Goal: Task Accomplishment & Management: Manage account settings

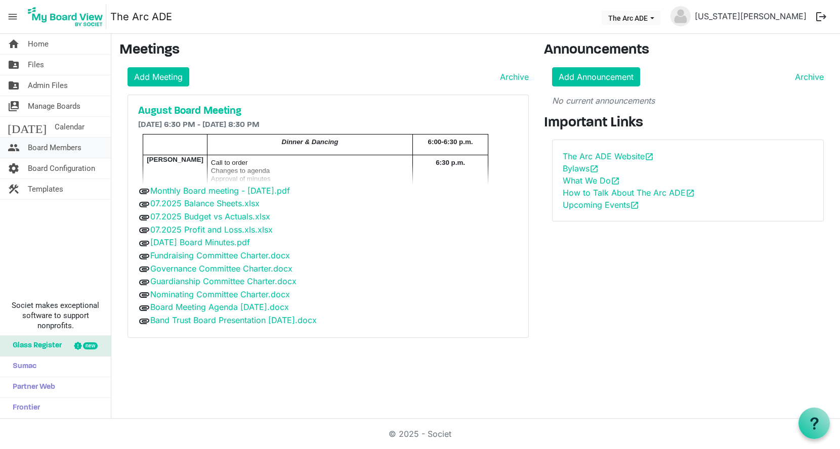
click at [67, 145] on span "Board Members" at bounding box center [55, 148] width 54 height 20
click at [16, 148] on span "people" at bounding box center [14, 148] width 12 height 20
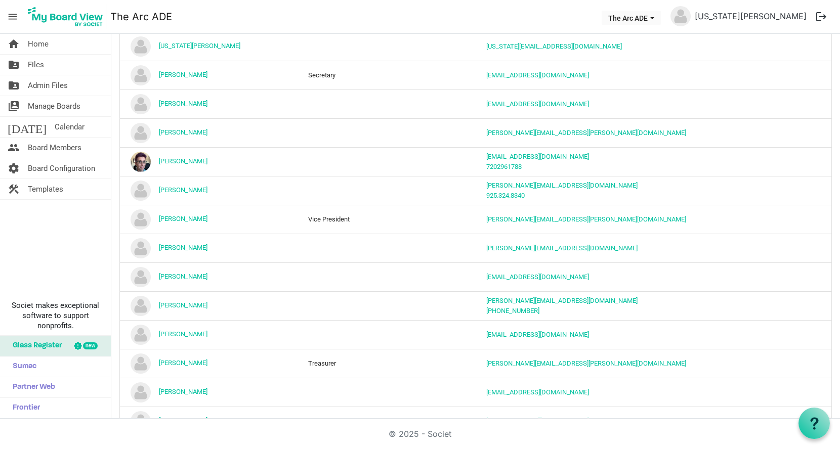
scroll to position [154, 0]
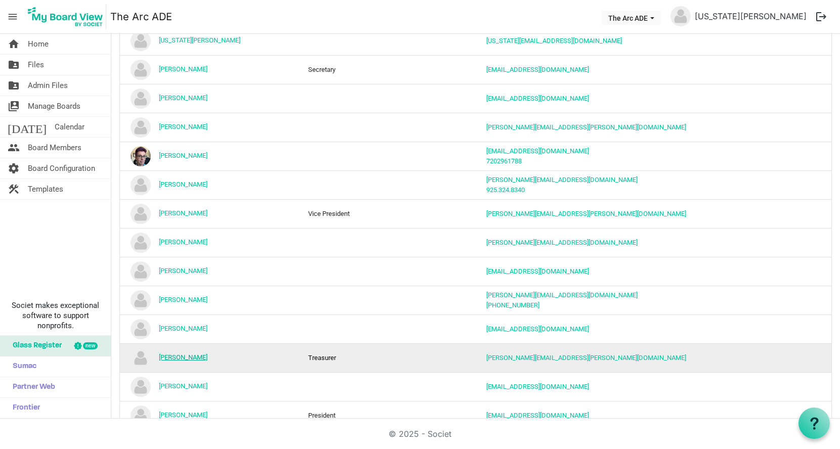
click at [185, 354] on link "[PERSON_NAME]" at bounding box center [183, 358] width 49 height 8
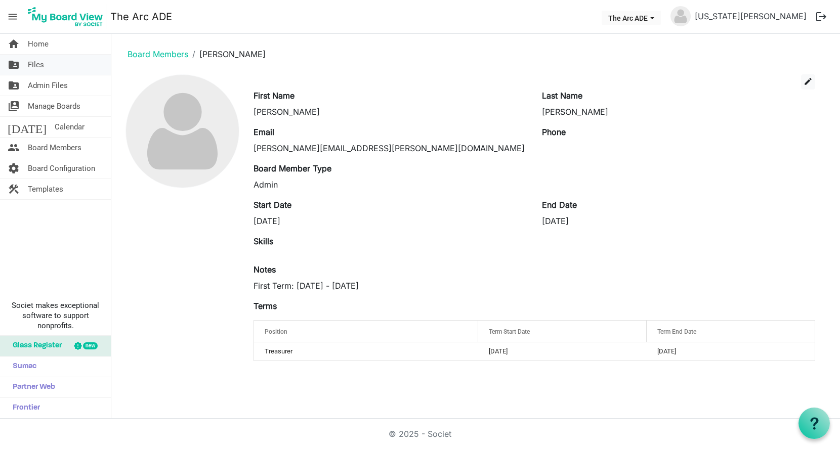
click at [34, 59] on span "Files" at bounding box center [36, 65] width 16 height 20
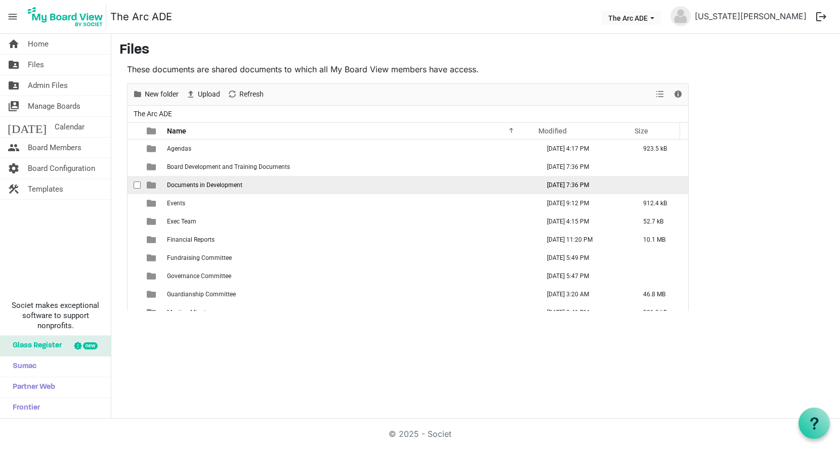
click at [674, 179] on td "is template cell column header Size" at bounding box center [661, 185] width 56 height 18
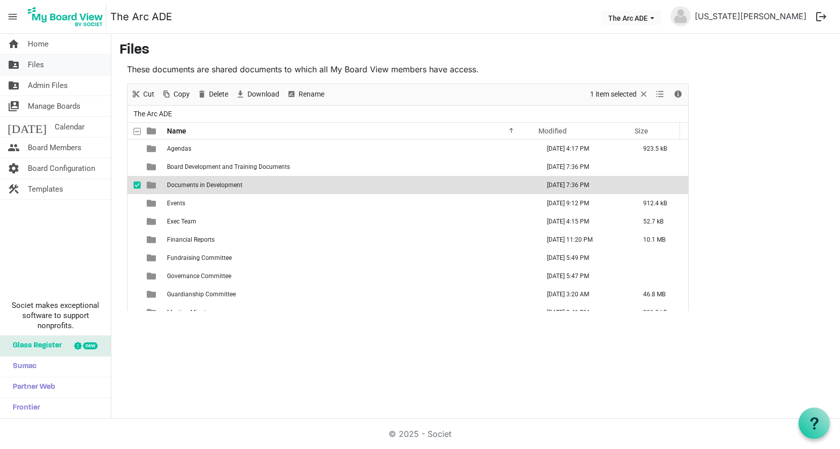
click at [36, 66] on span "Files" at bounding box center [36, 65] width 16 height 20
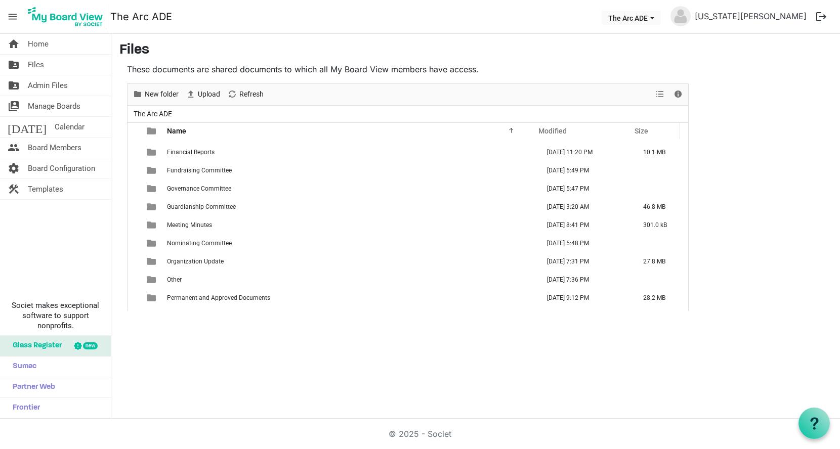
scroll to position [53, 0]
click at [28, 46] on span "Home" at bounding box center [38, 44] width 21 height 20
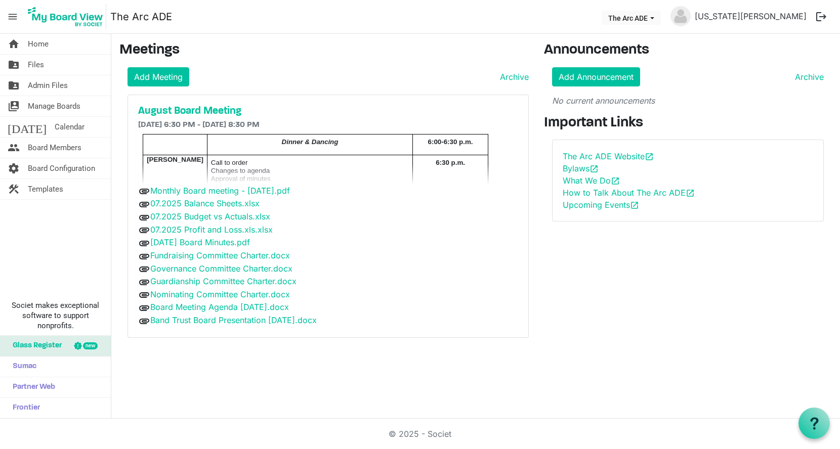
click at [367, 246] on div "attachment 06.18.2025 Board Minutes.pdf" at bounding box center [328, 242] width 380 height 13
click at [212, 110] on h5 "August Board Meeting" at bounding box center [328, 111] width 380 height 12
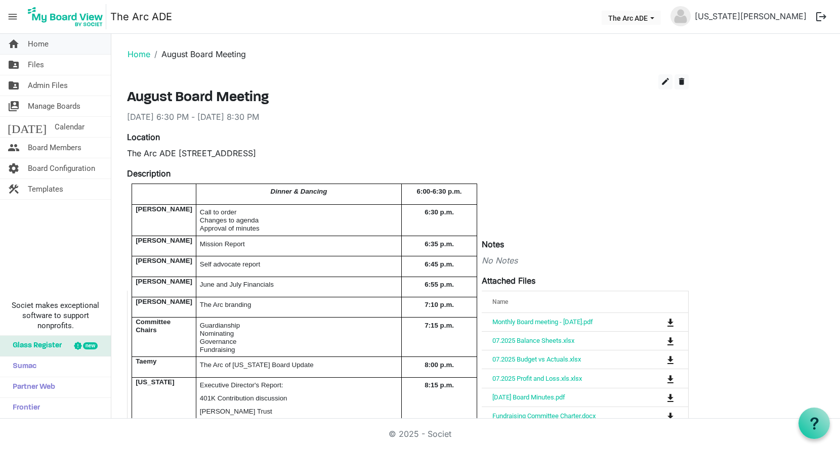
click at [34, 35] on span "Home" at bounding box center [38, 44] width 21 height 20
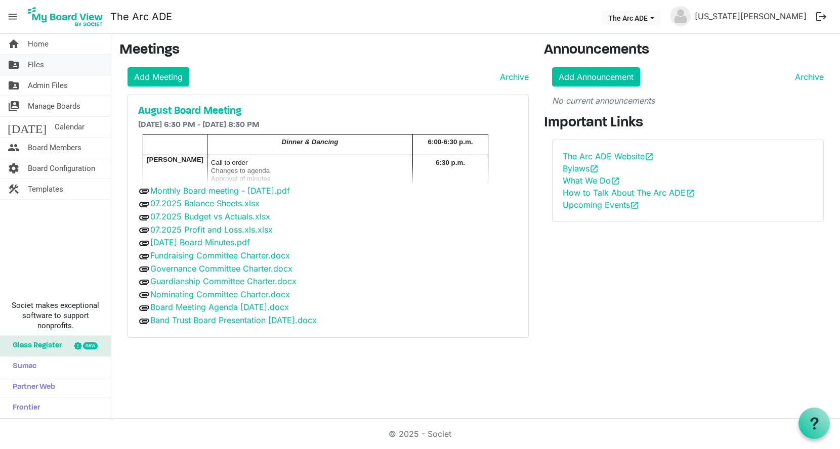
click at [50, 64] on link "folder_shared Files" at bounding box center [55, 65] width 111 height 20
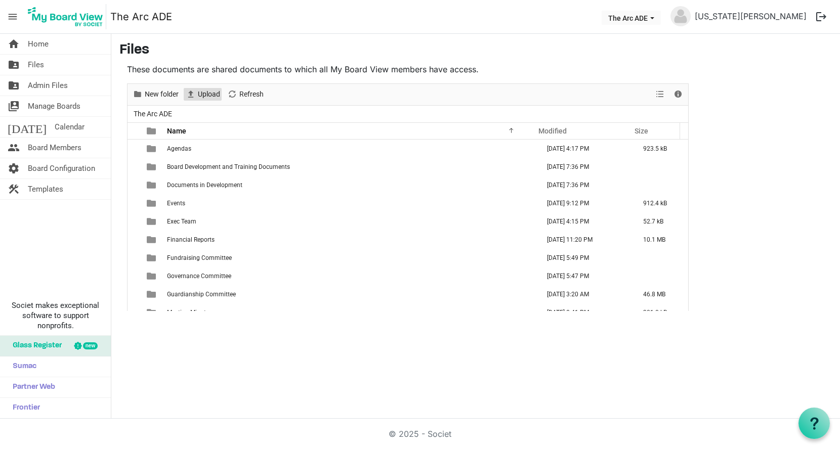
click at [210, 96] on span "Upload" at bounding box center [209, 94] width 24 height 13
click at [36, 44] on span "Home" at bounding box center [38, 44] width 21 height 20
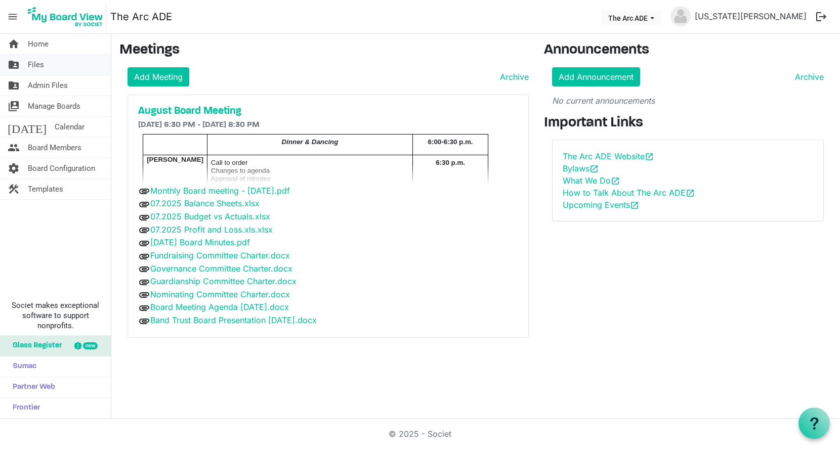
click at [45, 61] on link "folder_shared Files" at bounding box center [55, 65] width 111 height 20
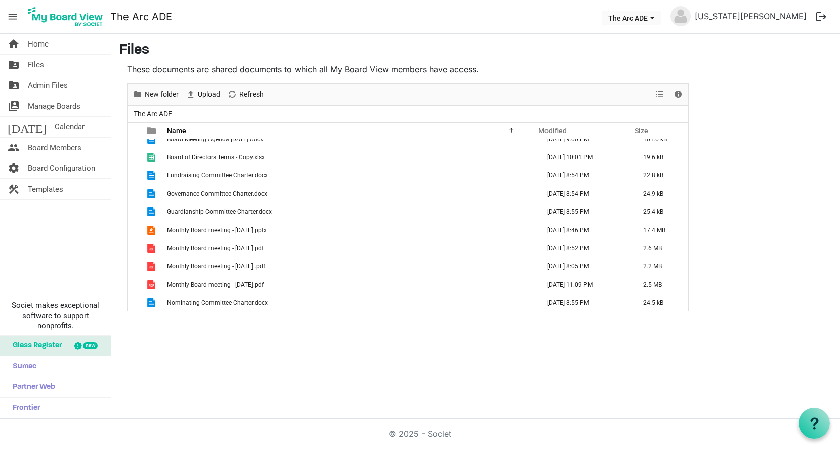
scroll to position [411, 0]
click at [215, 93] on span "Upload" at bounding box center [209, 94] width 24 height 13
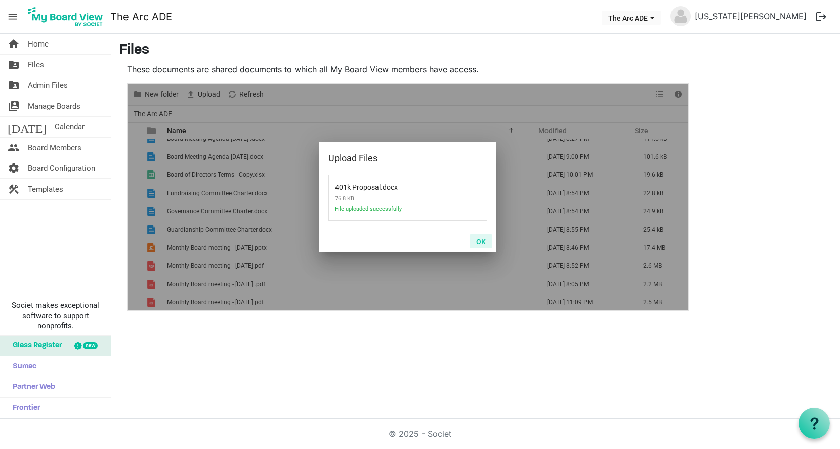
click at [480, 240] on button "OK" at bounding box center [481, 241] width 23 height 14
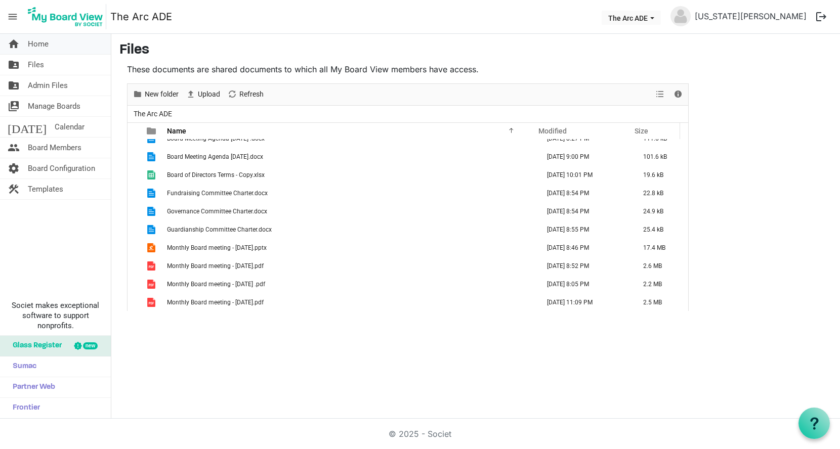
click at [45, 39] on span "Home" at bounding box center [38, 44] width 21 height 20
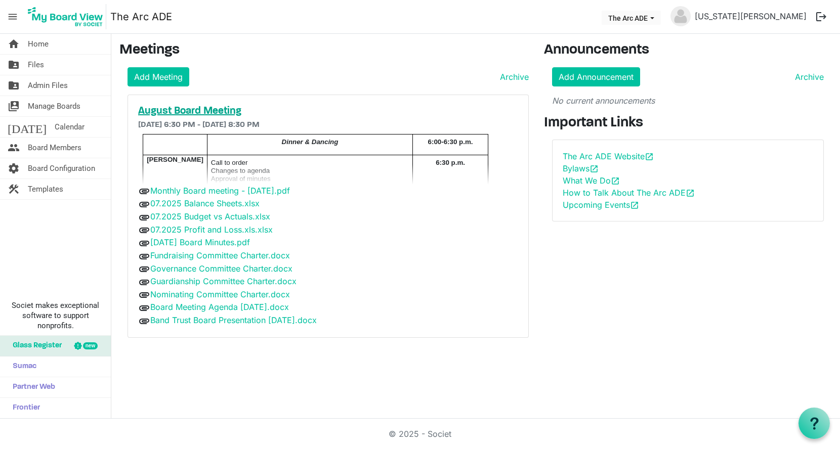
click at [227, 106] on h5 "August Board Meeting" at bounding box center [328, 111] width 380 height 12
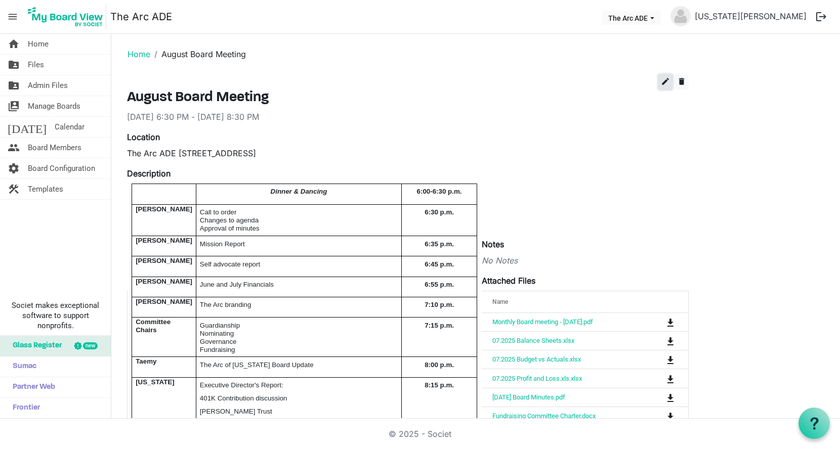
click at [664, 80] on span "edit" at bounding box center [665, 81] width 9 height 9
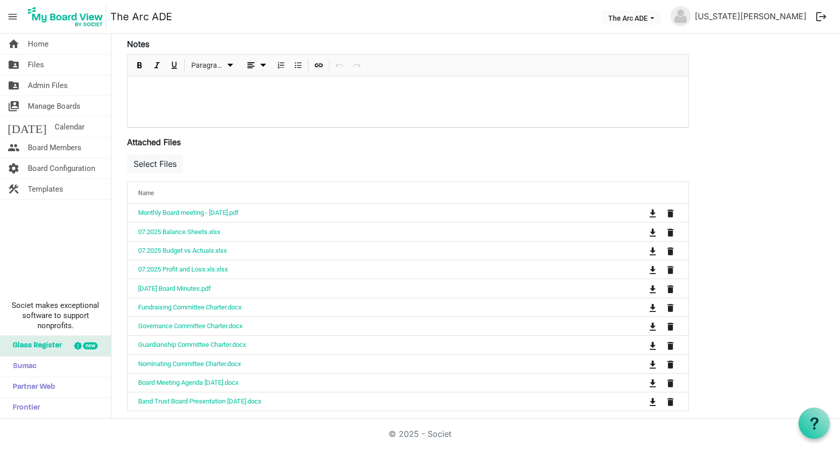
scroll to position [414, 0]
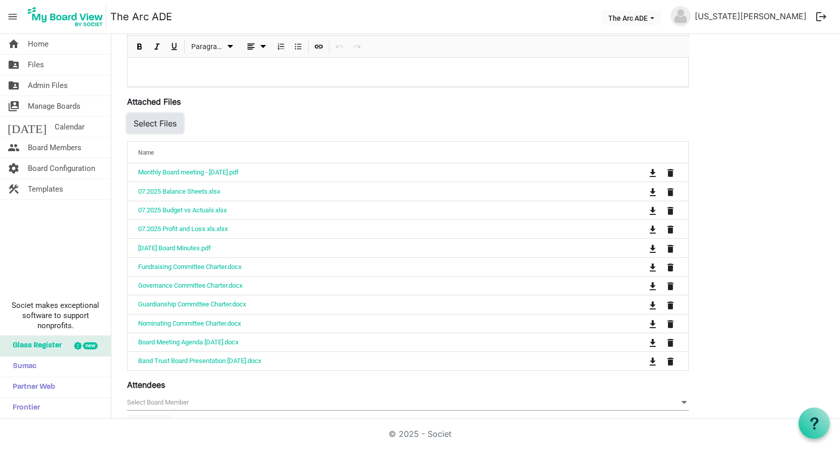
click at [171, 115] on button "Select Files" at bounding box center [155, 123] width 56 height 19
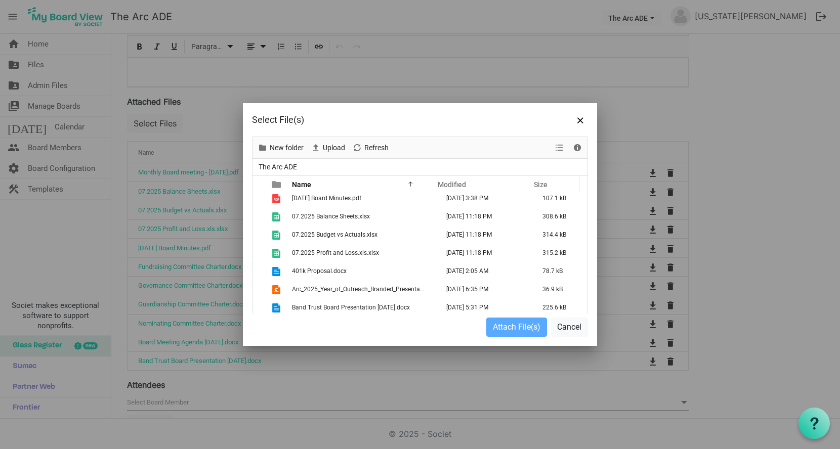
scroll to position [279, 0]
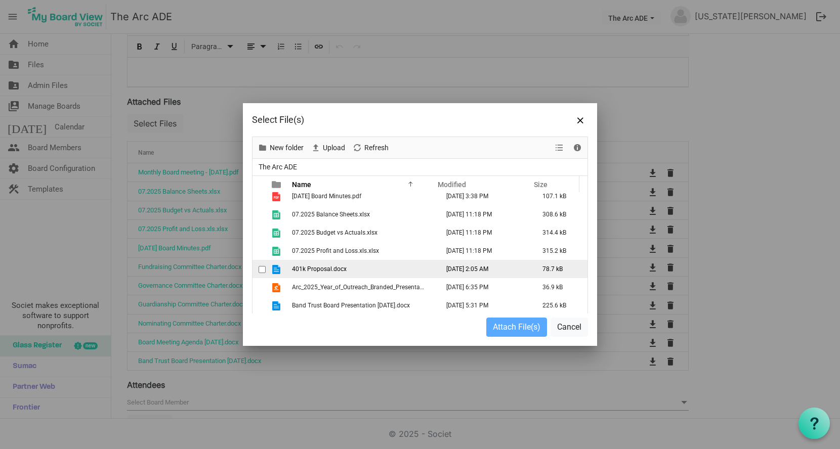
click at [376, 269] on td "401k Proposal.docx" at bounding box center [362, 269] width 147 height 18
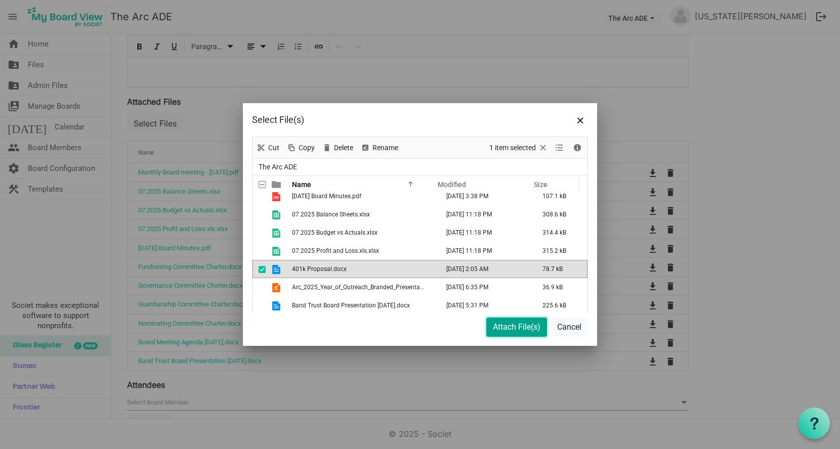
click at [515, 327] on button "Attach File(s)" at bounding box center [516, 327] width 61 height 19
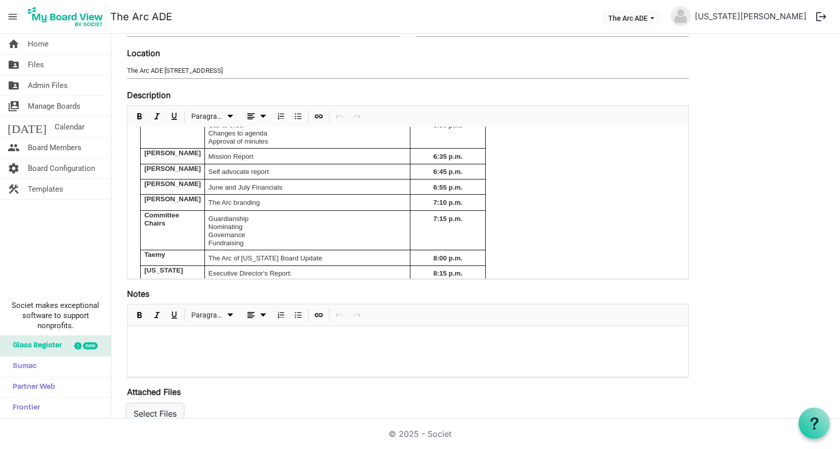
scroll to position [0, 0]
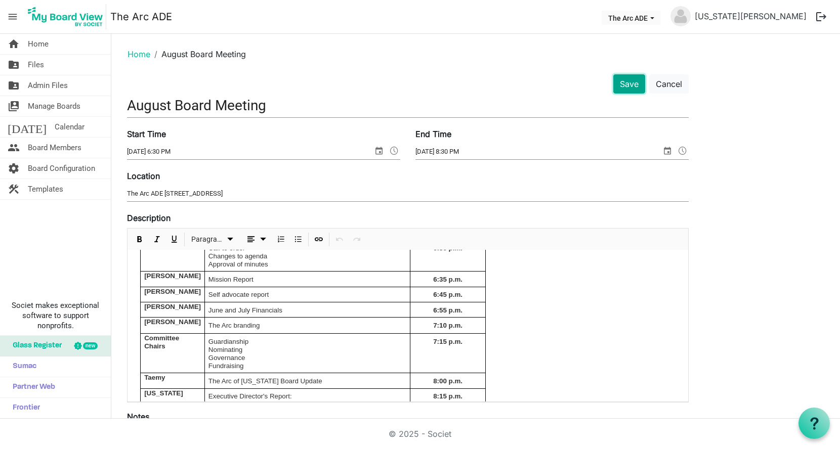
click at [633, 90] on button "Save" at bounding box center [629, 83] width 32 height 19
